Goal: Communication & Community: Answer question/provide support

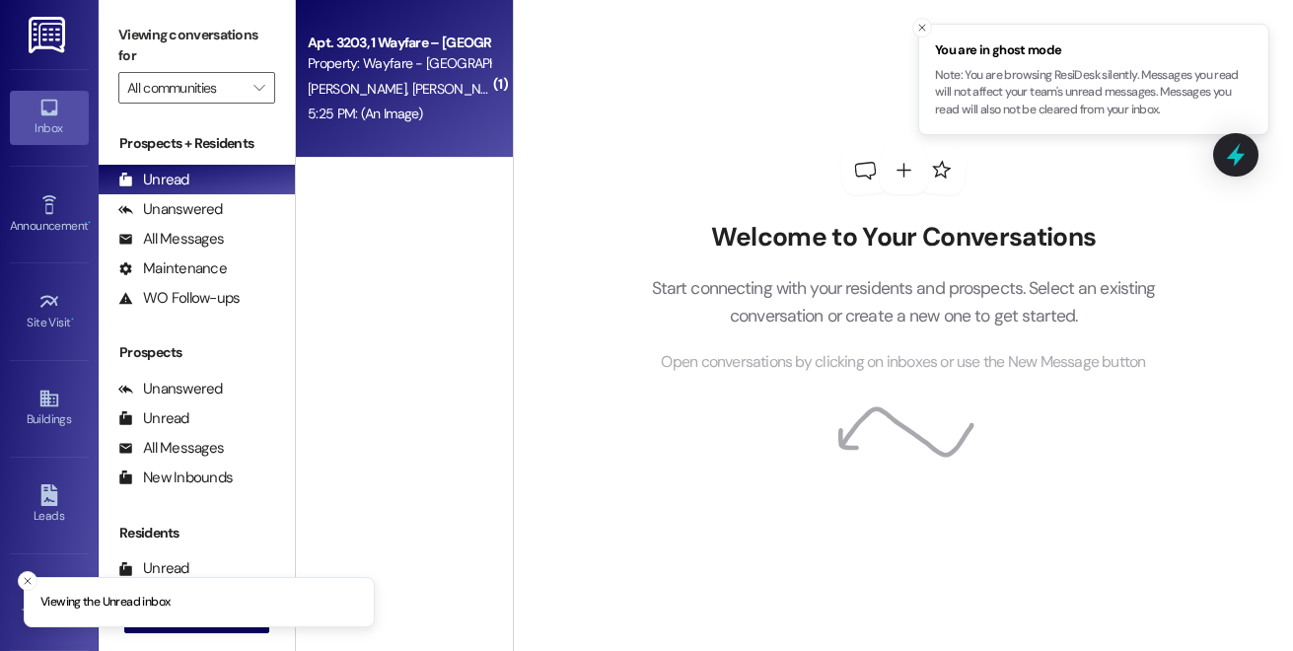
click at [429, 95] on div "S. Mai J. Mai" at bounding box center [399, 89] width 186 height 25
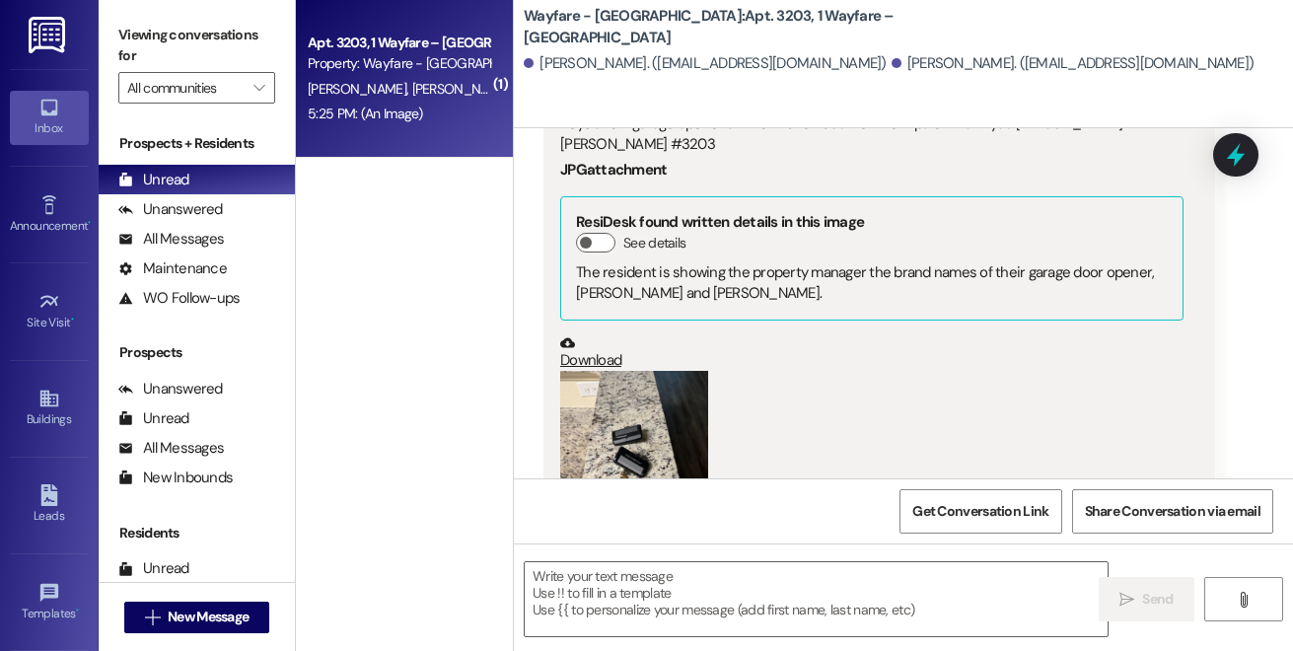
scroll to position [10870, 0]
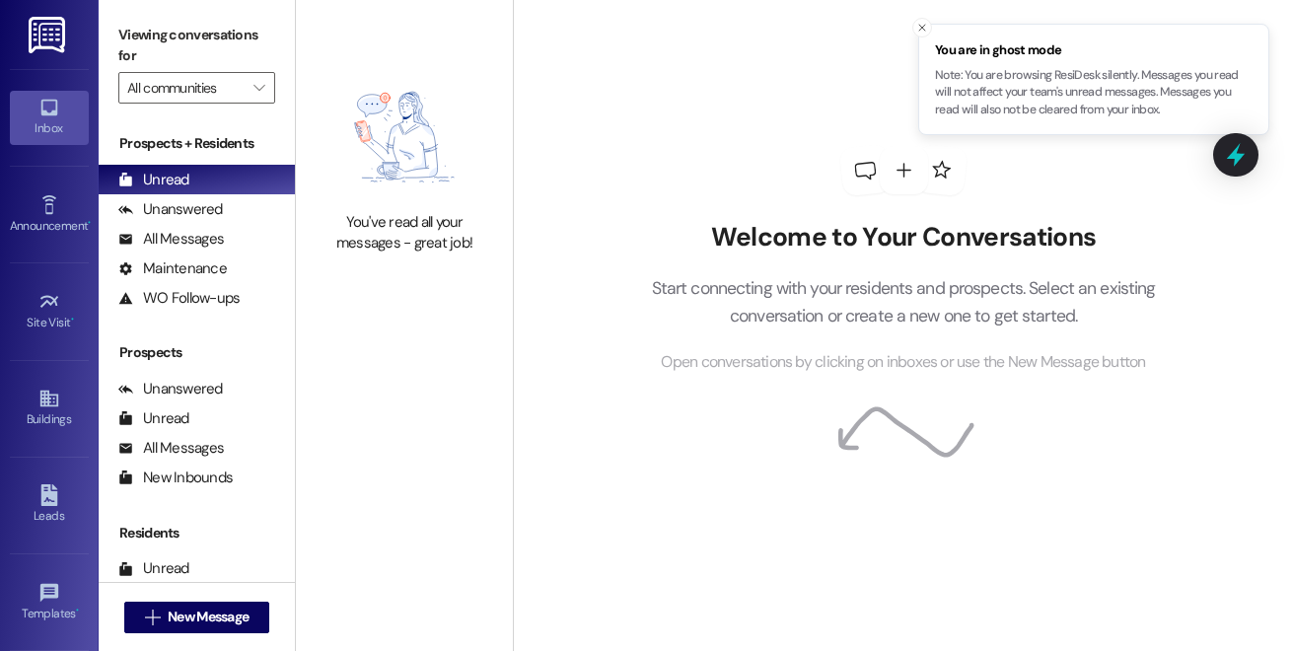
click at [1044, 0] on html "You are in ghost mode Note: You are browsing ResiDesk silently. Messages you re…" at bounding box center [646, 325] width 1293 height 651
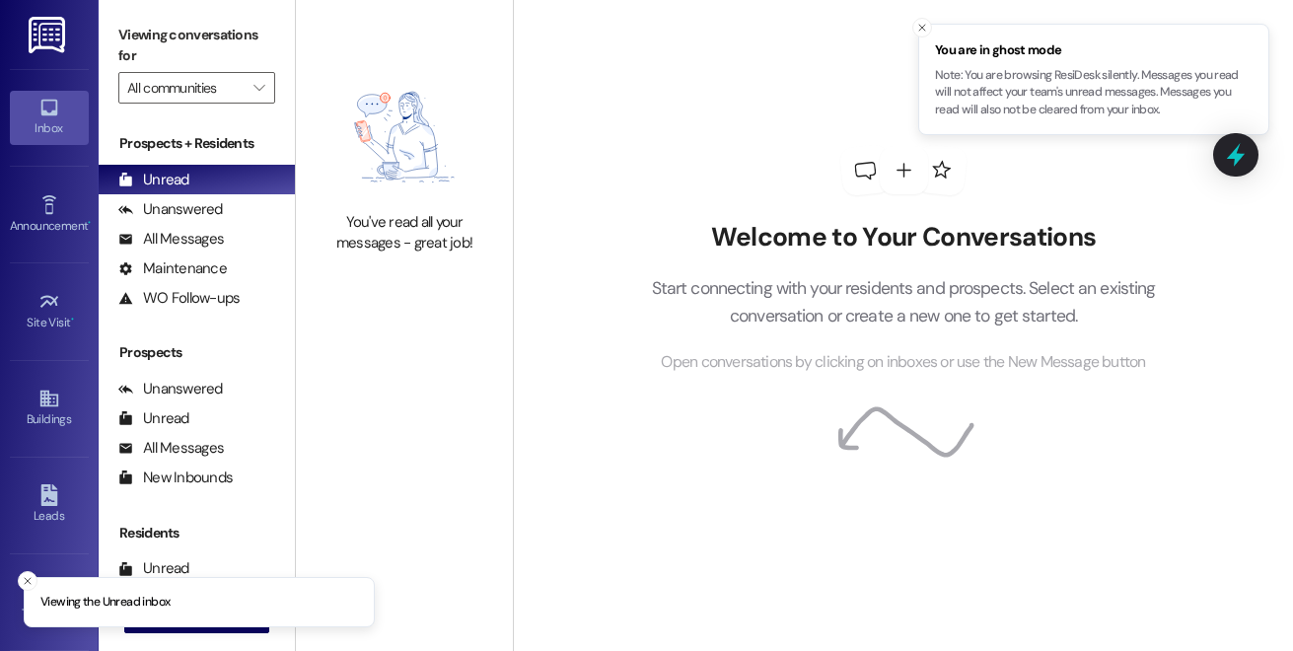
click at [454, 0] on html "Viewing the Unread inbox You are in ghost mode Note: You are browsing ResiDesk …" at bounding box center [646, 325] width 1293 height 651
